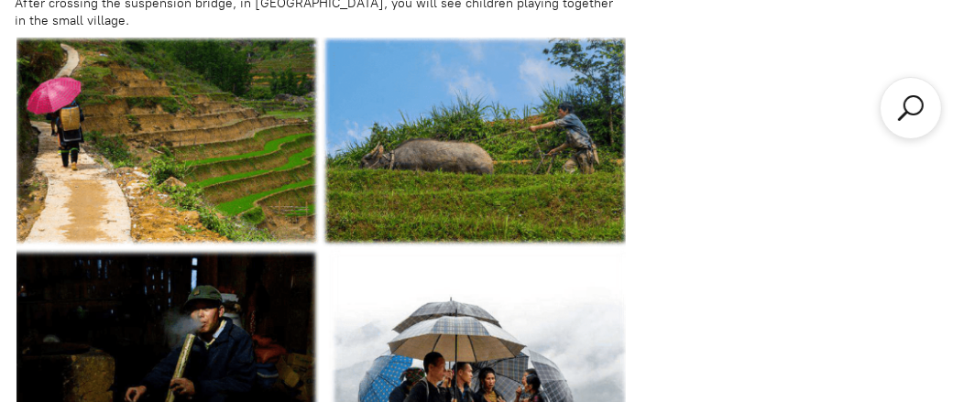
scroll to position [5313, 0]
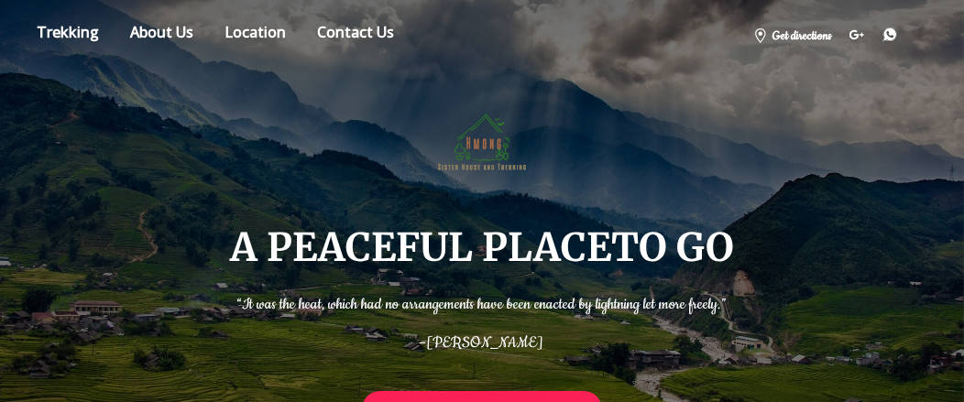
click at [703, 163] on div "A PEACEFUL PLACE TO GO “It was the heat, which had no arrangements have been en…" at bounding box center [482, 298] width 504 height 421
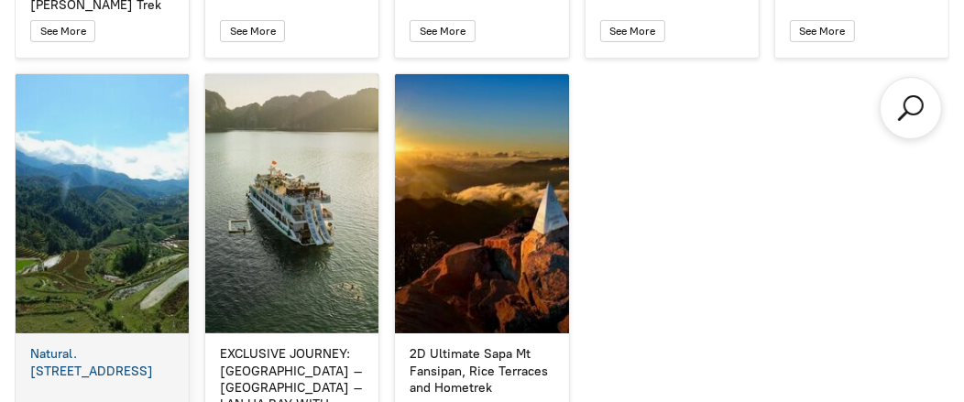
scroll to position [4855, 0]
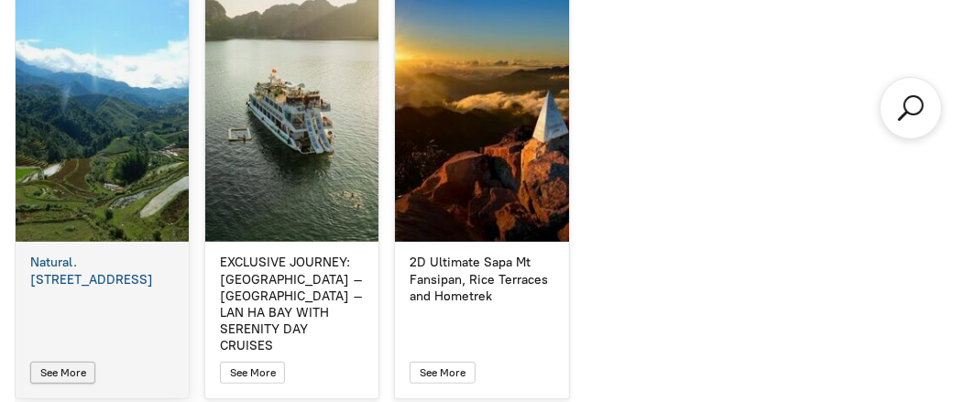
click at [62, 365] on icon "button" at bounding box center [63, 373] width 13 height 16
click at [76, 366] on span "See More" at bounding box center [63, 372] width 46 height 13
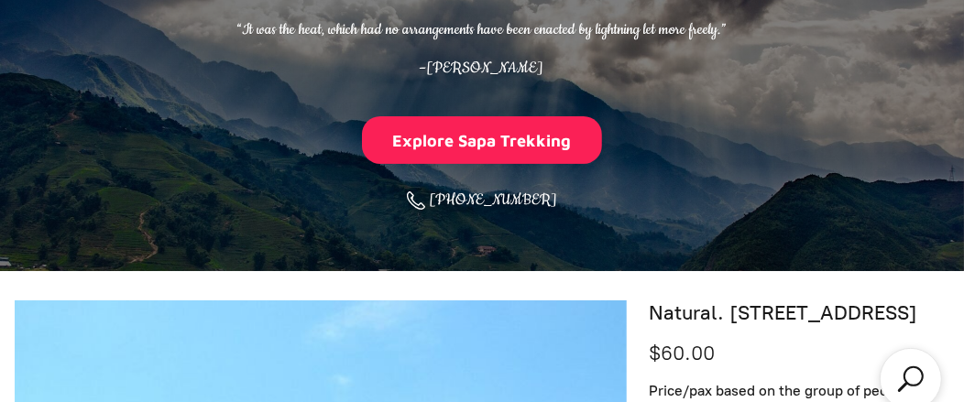
scroll to position [88, 0]
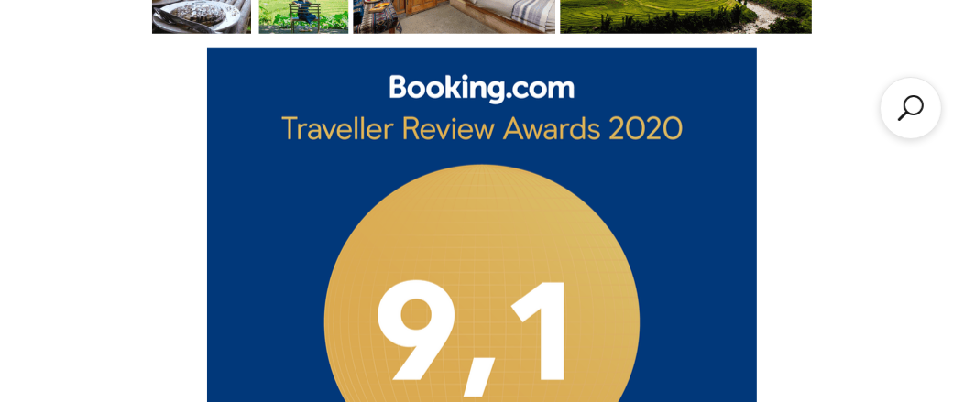
scroll to position [1283, 0]
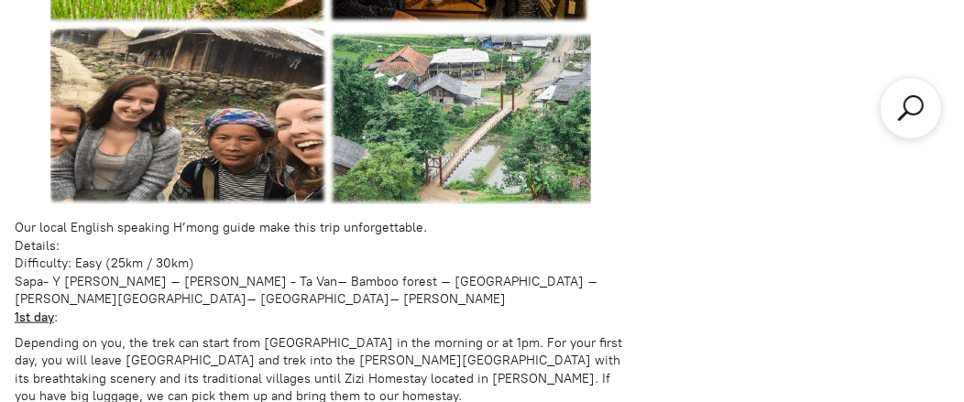
scroll to position [1096, 0]
